Goal: Find specific page/section: Find specific page/section

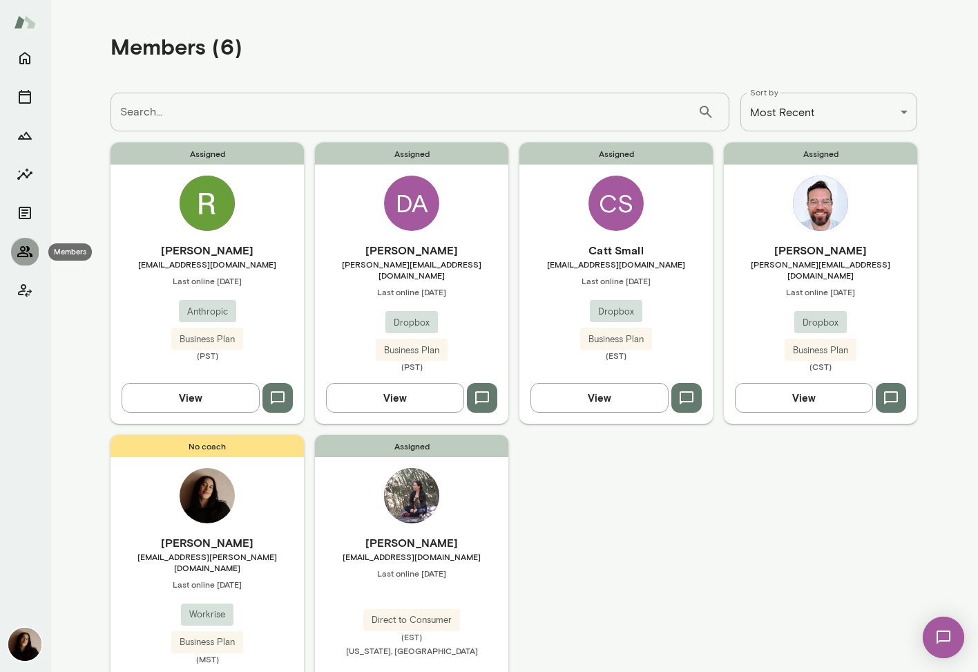
click at [32, 258] on button "Members" at bounding box center [25, 252] width 28 height 28
click at [207, 209] on img at bounding box center [207, 202] width 55 height 55
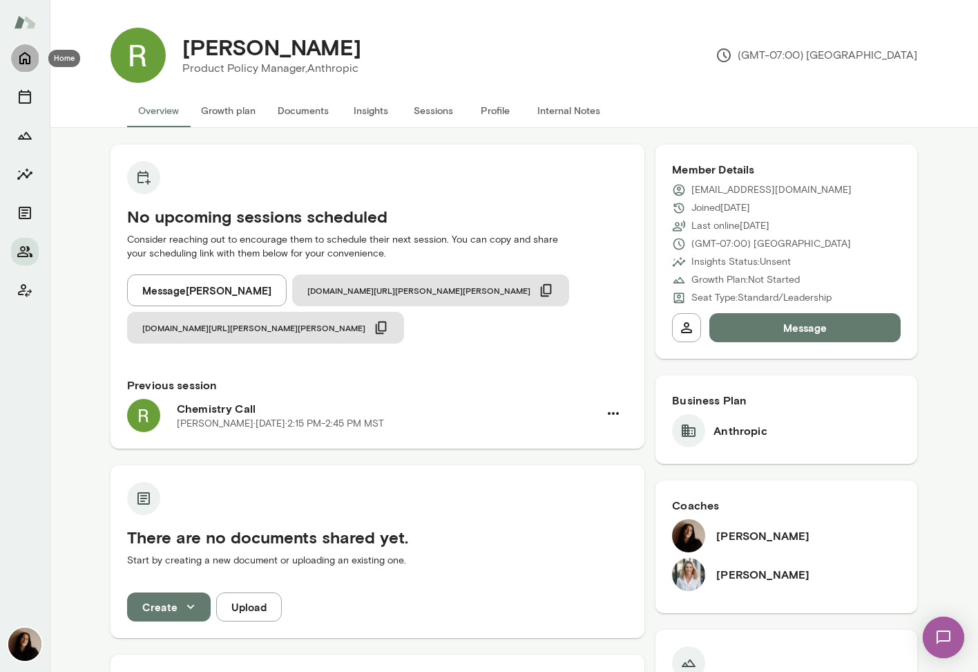
click at [27, 57] on icon "Home" at bounding box center [25, 58] width 17 height 17
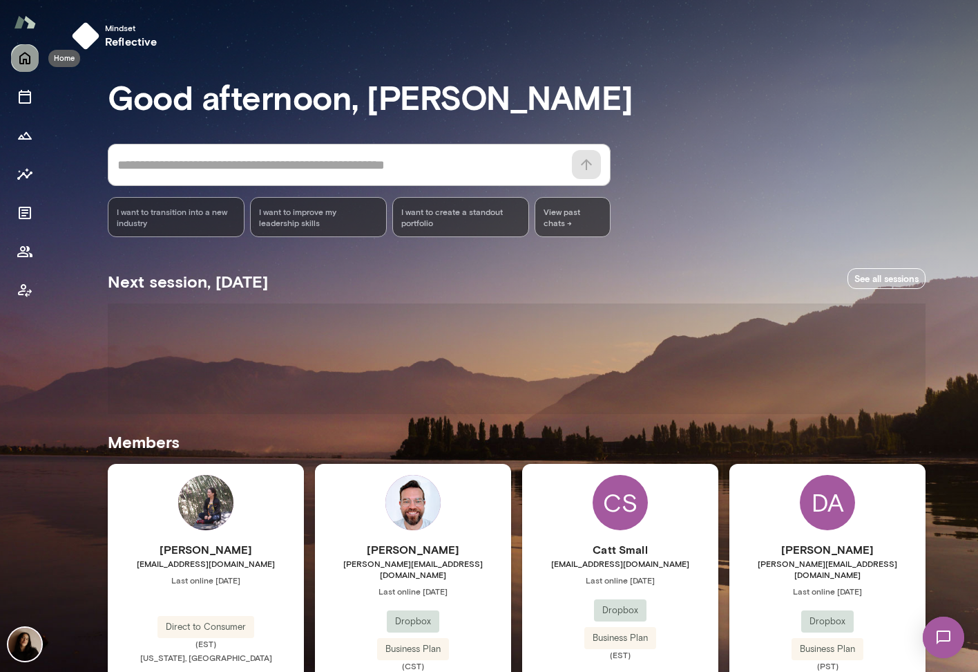
click at [27, 57] on icon "Home" at bounding box center [25, 58] width 17 height 17
